Goal: Task Accomplishment & Management: Use online tool/utility

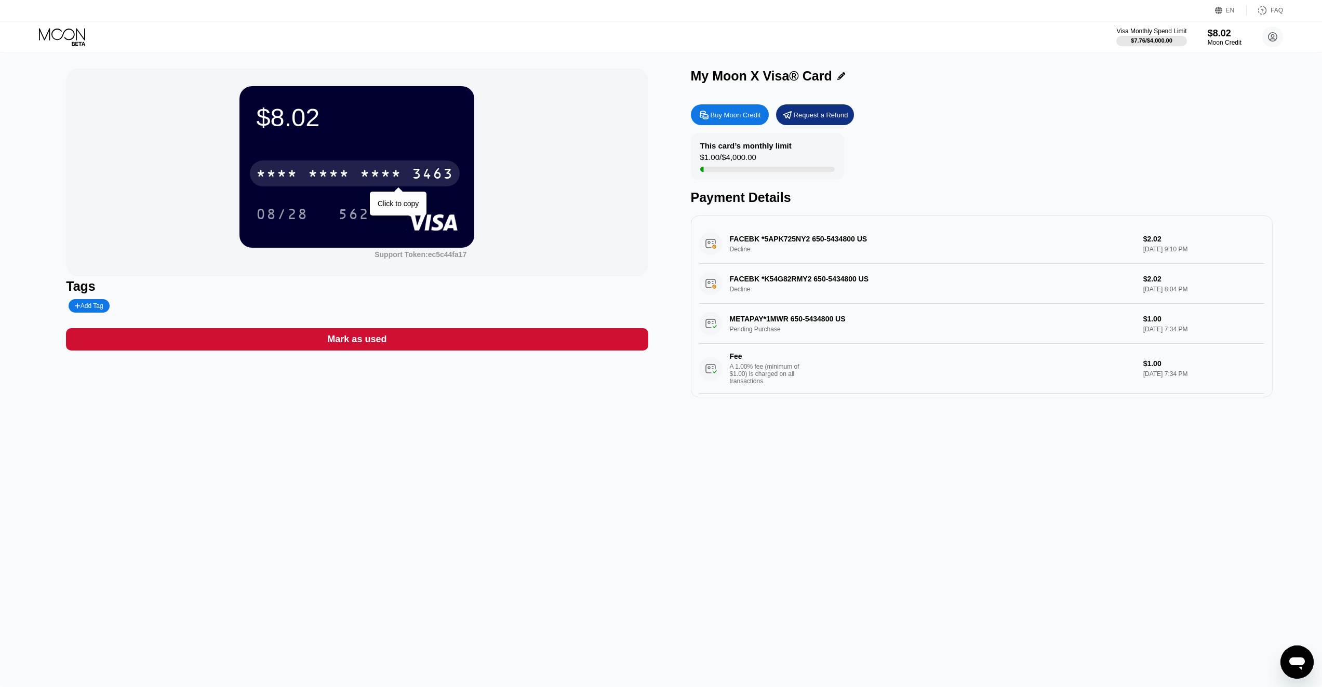
click at [304, 170] on div "* * * * * * * * * * * * 3463" at bounding box center [355, 173] width 210 height 26
click at [373, 172] on div "* * * *" at bounding box center [381, 175] width 42 height 17
click at [268, 169] on div "4513" at bounding box center [277, 175] width 42 height 17
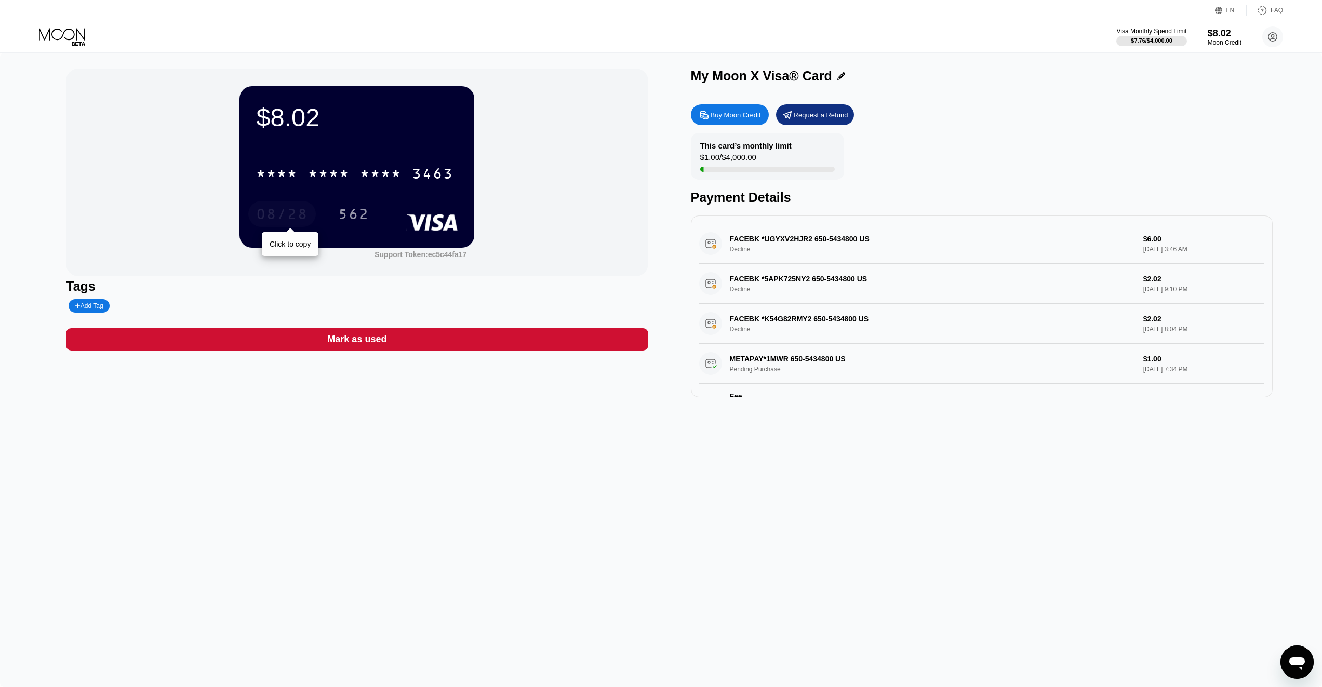
click at [293, 211] on div "08/28" at bounding box center [282, 215] width 52 height 17
click at [357, 213] on div "562" at bounding box center [353, 215] width 31 height 17
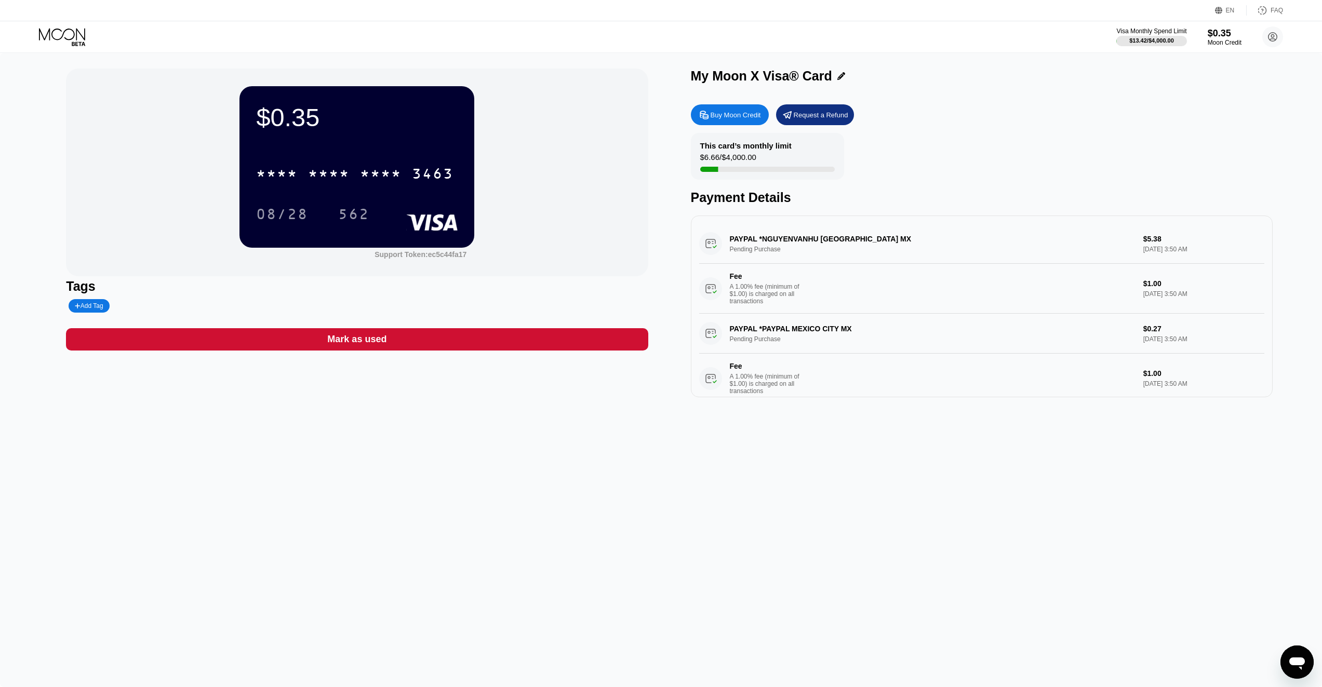
click at [400, 345] on div "Mark as used" at bounding box center [357, 339] width 582 height 22
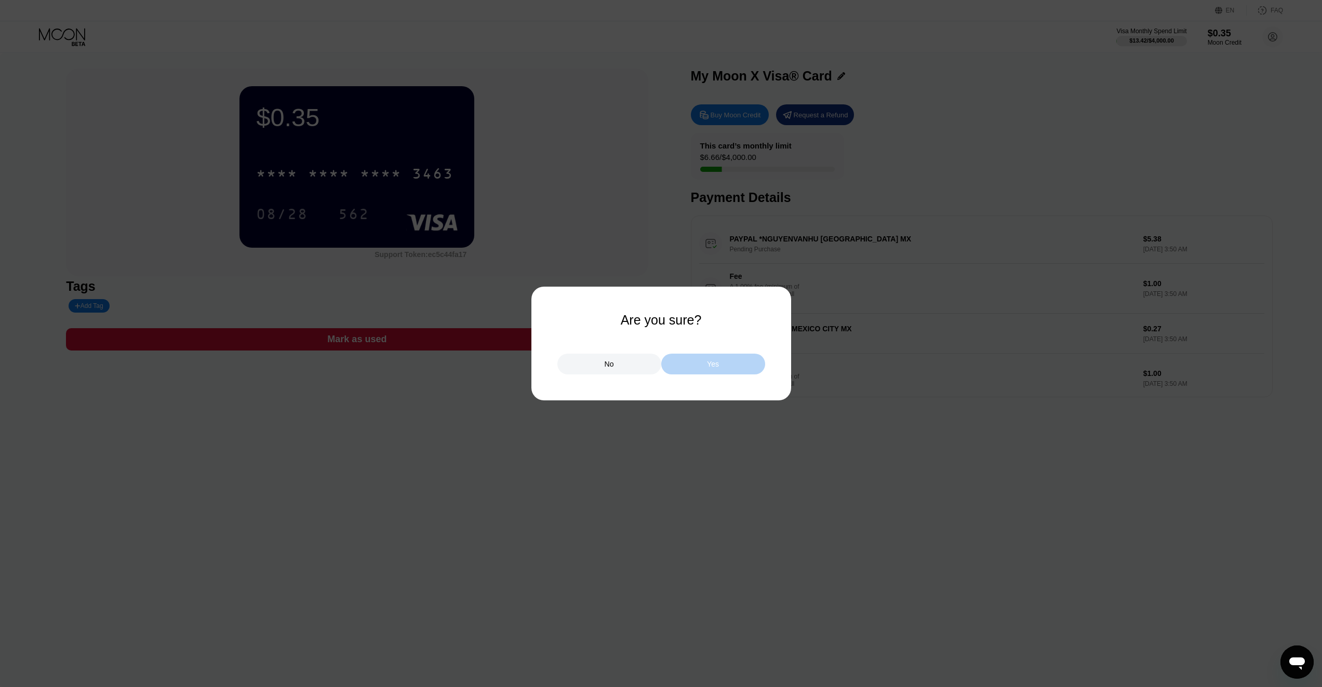
click at [697, 366] on div "Yes" at bounding box center [713, 364] width 104 height 21
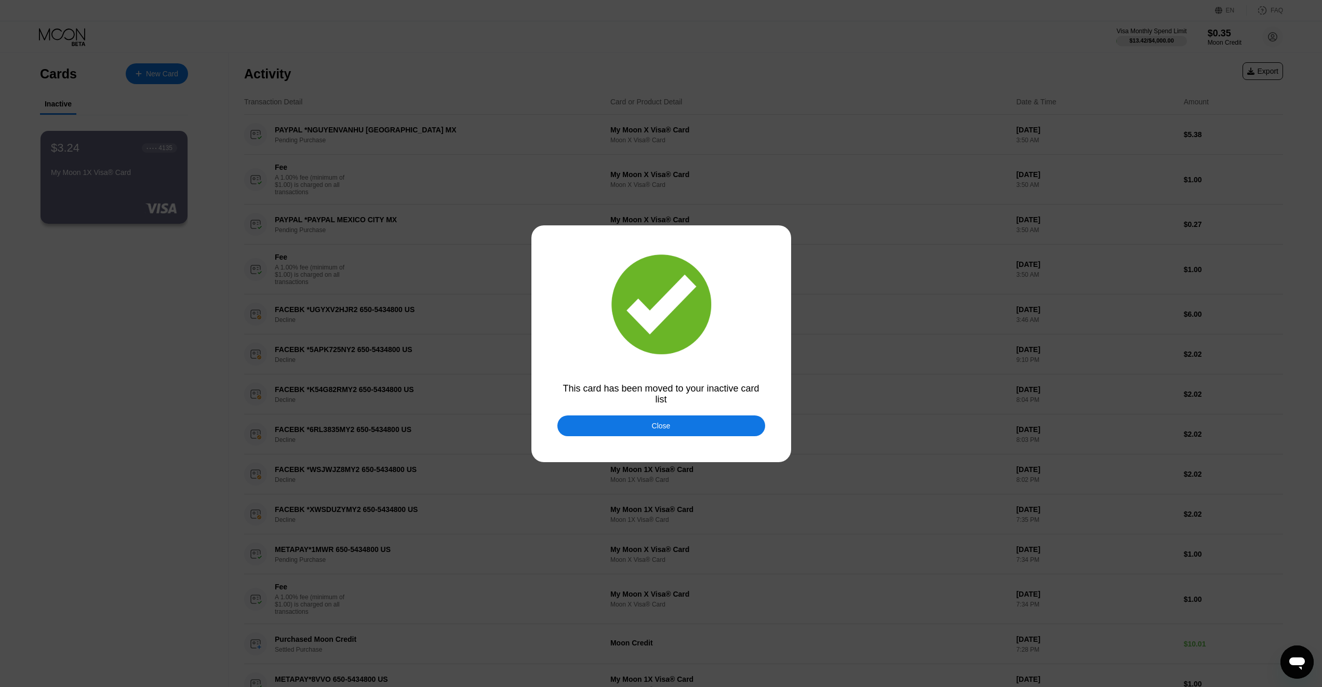
click at [688, 426] on div "Close" at bounding box center [661, 425] width 208 height 21
